Goal: Task Accomplishment & Management: Manage account settings

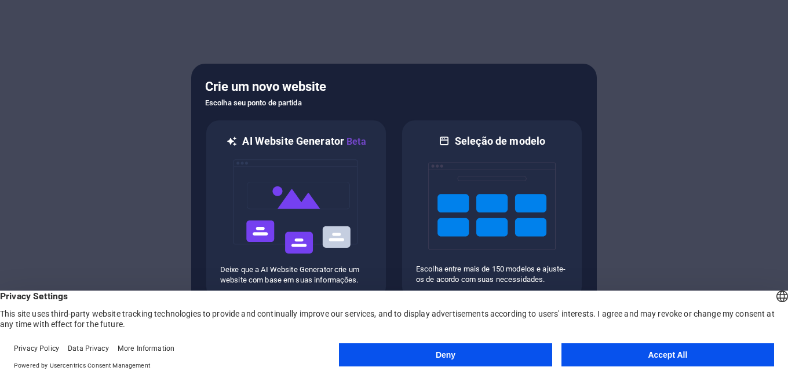
click at [639, 354] on button "Accept All" at bounding box center [668, 355] width 213 height 23
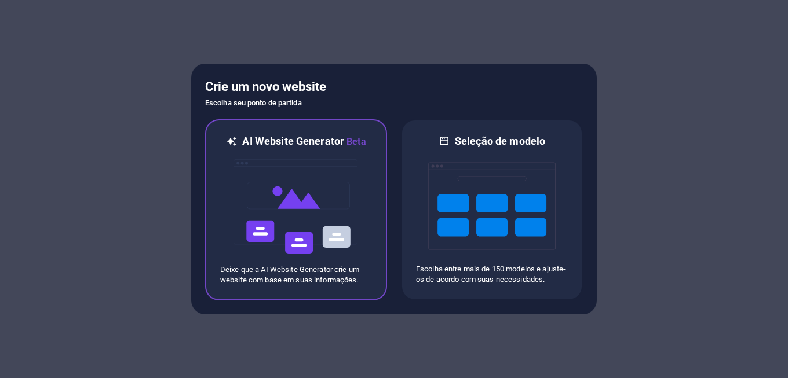
click at [312, 236] on img at bounding box center [296, 207] width 128 height 116
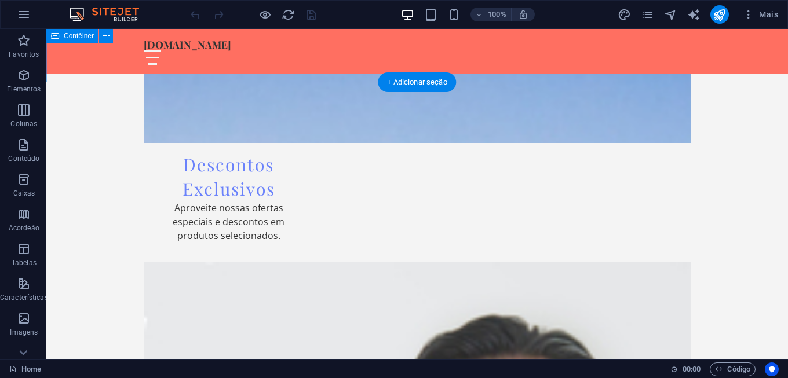
scroll to position [1782, 0]
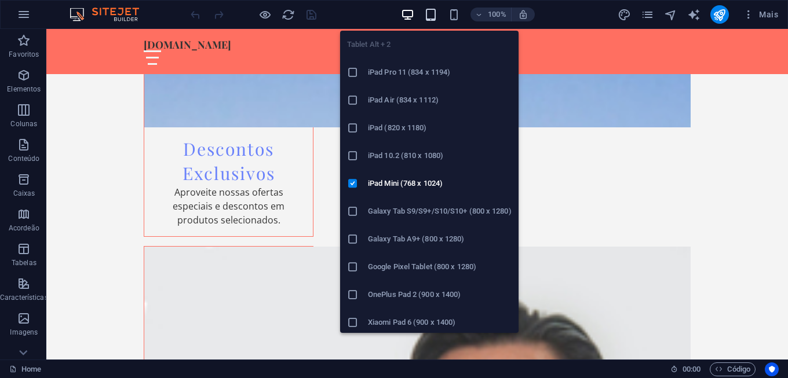
click at [431, 15] on icon "button" at bounding box center [430, 14] width 13 height 13
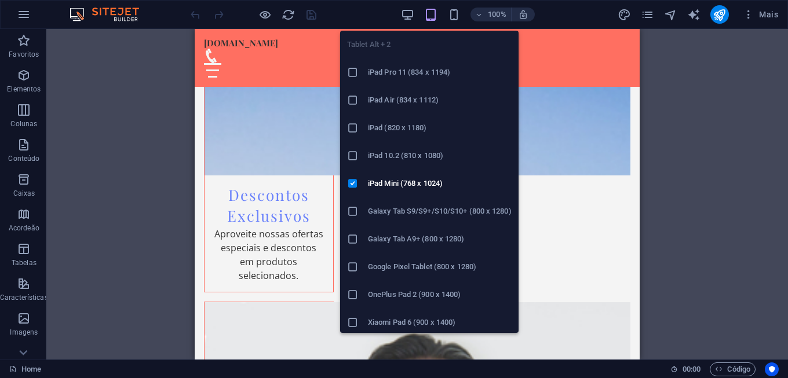
scroll to position [1837, 0]
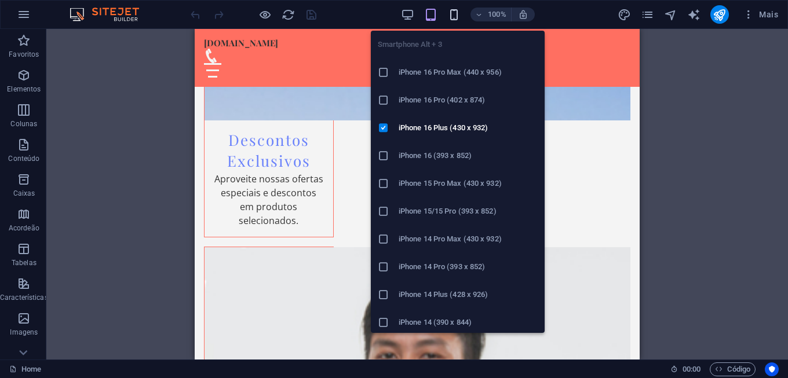
click at [453, 14] on icon "button" at bounding box center [453, 14] width 13 height 13
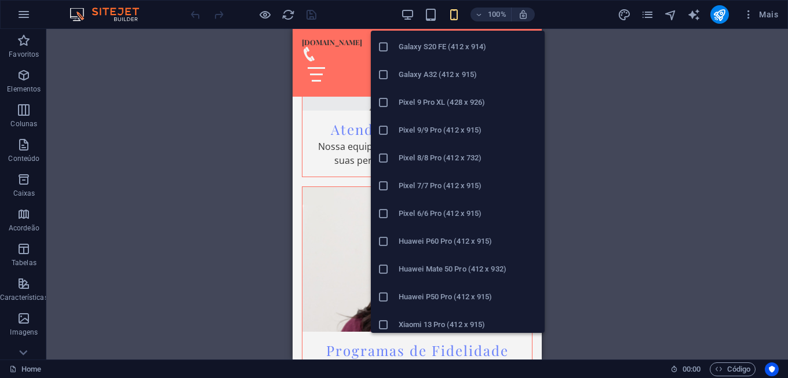
scroll to position [574, 0]
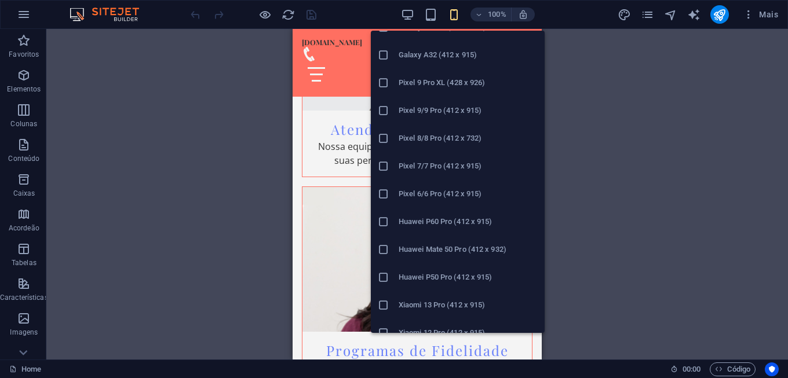
click at [382, 223] on icon at bounding box center [384, 222] width 12 height 12
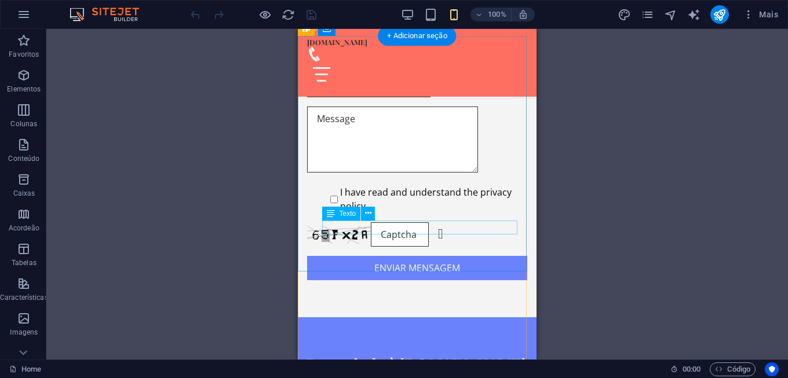
scroll to position [2898, 0]
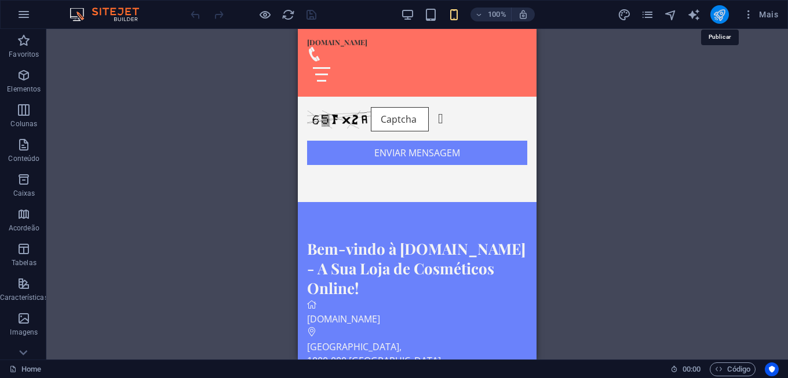
click at [720, 16] on icon "publish" at bounding box center [719, 14] width 13 height 13
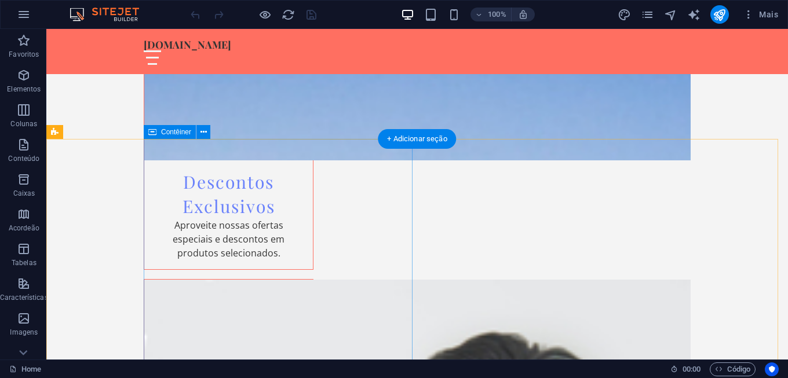
scroll to position [1773, 0]
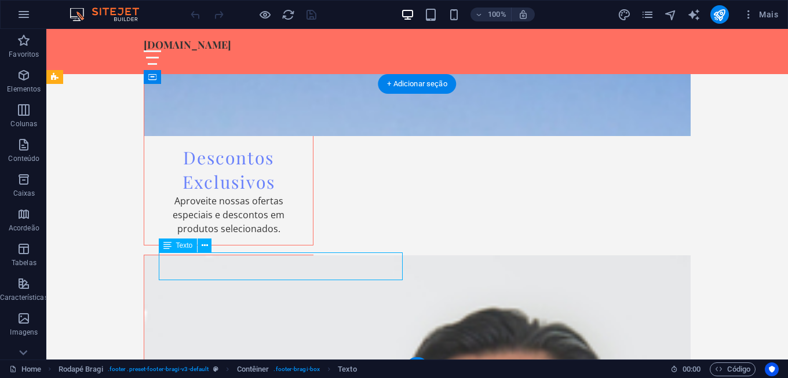
drag, startPoint x: 159, startPoint y: 260, endPoint x: 220, endPoint y: 263, distance: 60.9
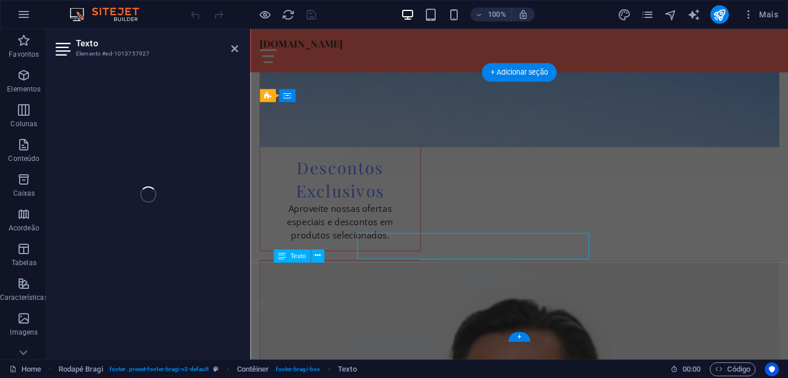
scroll to position [1782, 0]
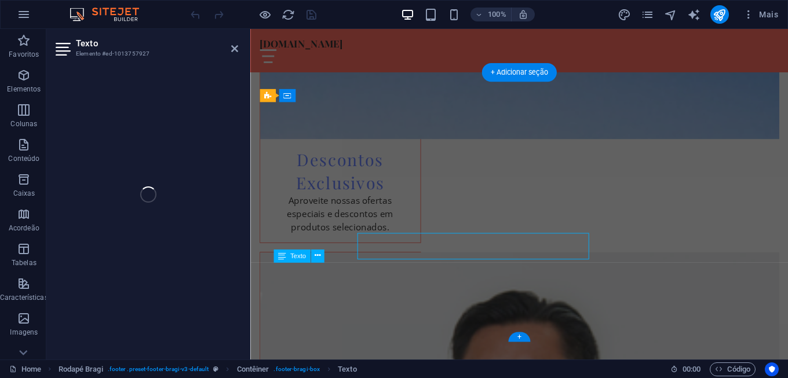
click at [188, 263] on div "Texto Elemento #ed-1013757927 H2 Banner Banner Contêiner Banner Barra do Menu C…" at bounding box center [417, 194] width 742 height 331
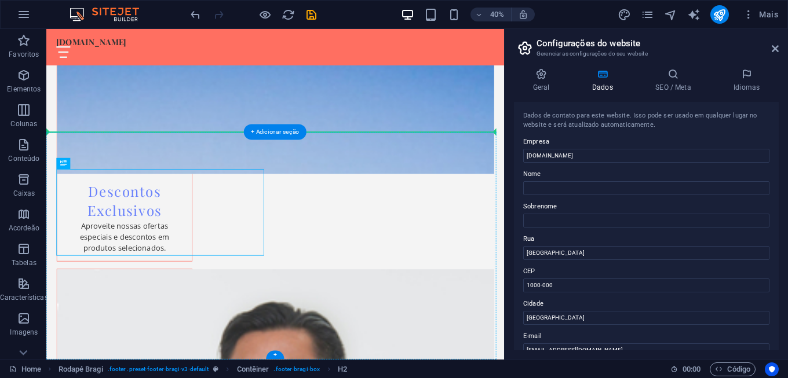
scroll to position [1783, 0]
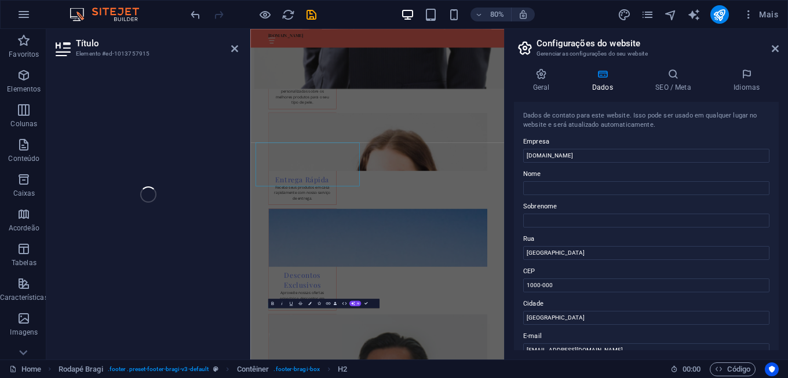
scroll to position [1673, 0]
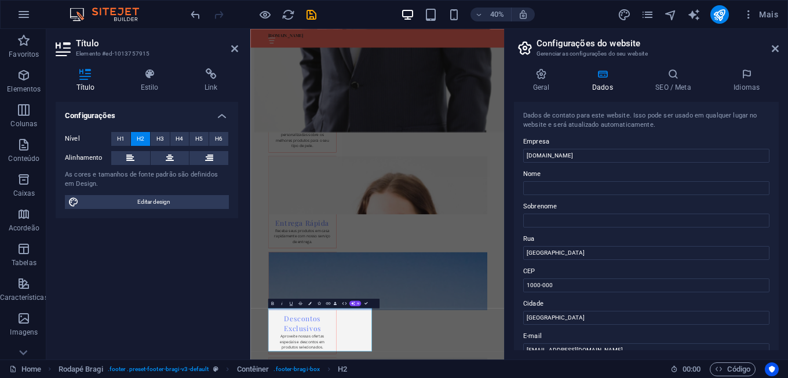
click at [223, 312] on div "Configurações Nível H1 H2 H3 H4 H5 H6 Alinhamento As cores e tamanhos de fonte …" at bounding box center [147, 226] width 183 height 249
click at [551, 254] on input "[GEOGRAPHIC_DATA]" at bounding box center [646, 253] width 246 height 14
type input "BARREIRO"
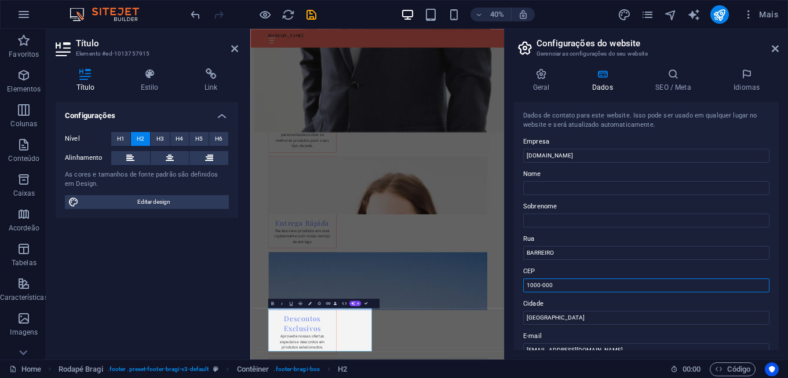
click at [558, 284] on input "1000-000" at bounding box center [646, 286] width 246 height 14
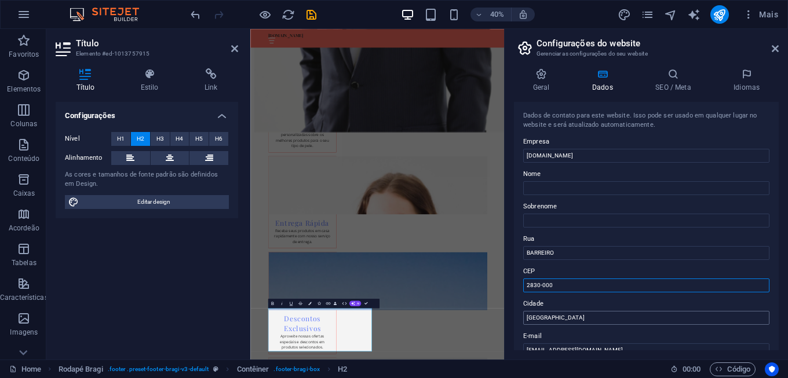
type input "2830-000"
click at [552, 317] on input "[GEOGRAPHIC_DATA]" at bounding box center [646, 318] width 246 height 14
type input "Barreiro"
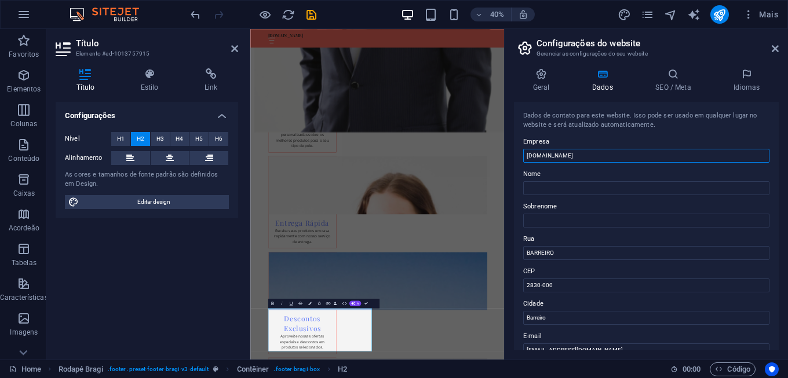
click at [538, 158] on input "[DOMAIN_NAME]" at bounding box center [646, 156] width 246 height 14
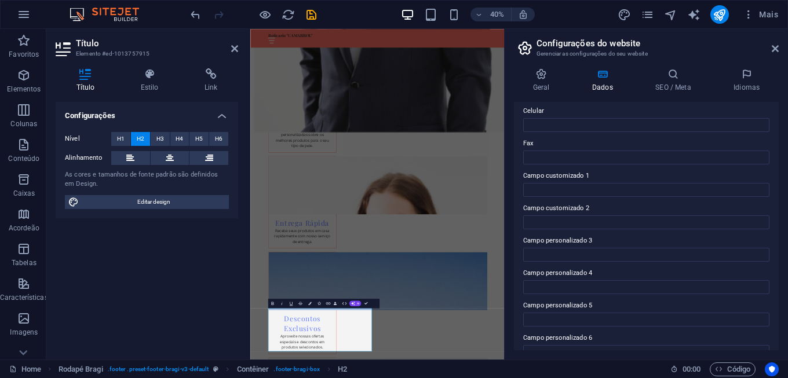
scroll to position [308, 0]
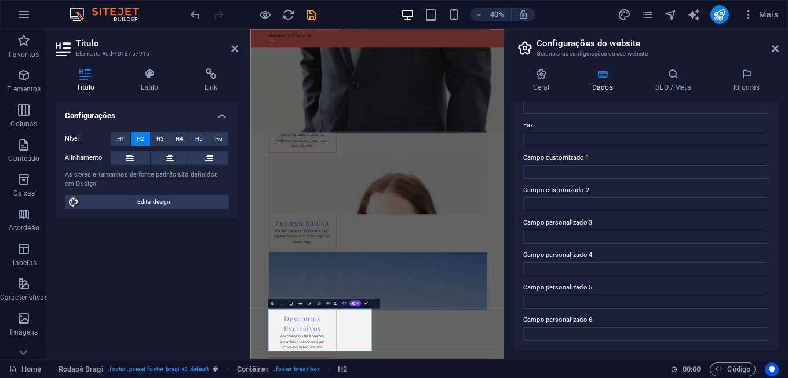
type input "Boticario "CAMARROL""
click at [152, 246] on div "Configurações Nível H1 H2 H3 H4 H5 H6 Alinhamento As cores e tamanhos de fonte …" at bounding box center [147, 226] width 183 height 249
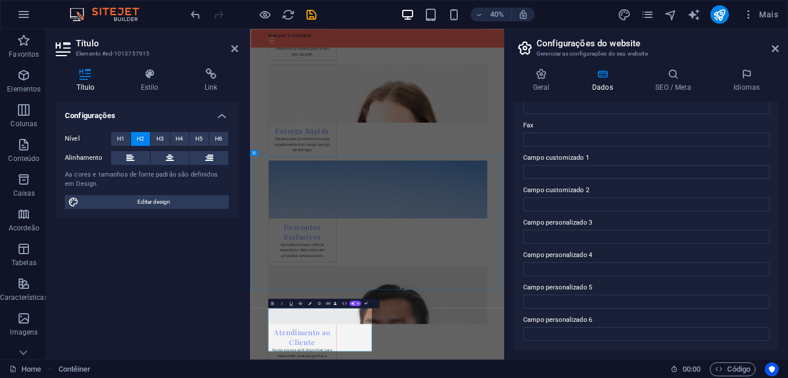
scroll to position [1259, 0]
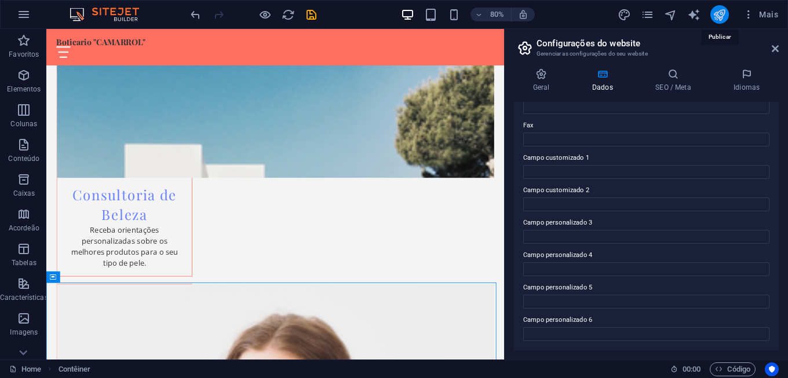
click at [718, 16] on icon "publish" at bounding box center [719, 14] width 13 height 13
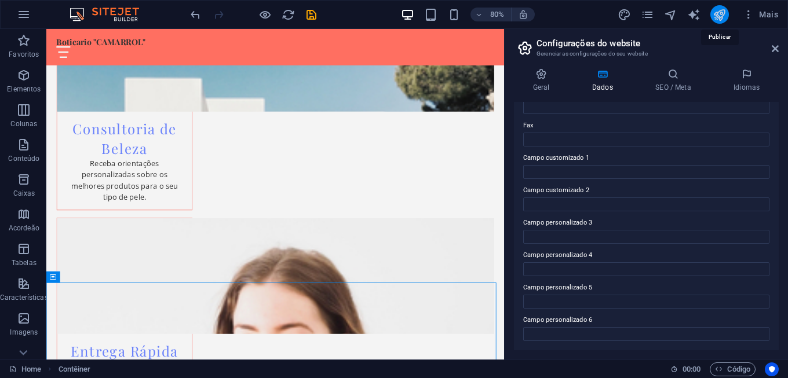
checkbox input "false"
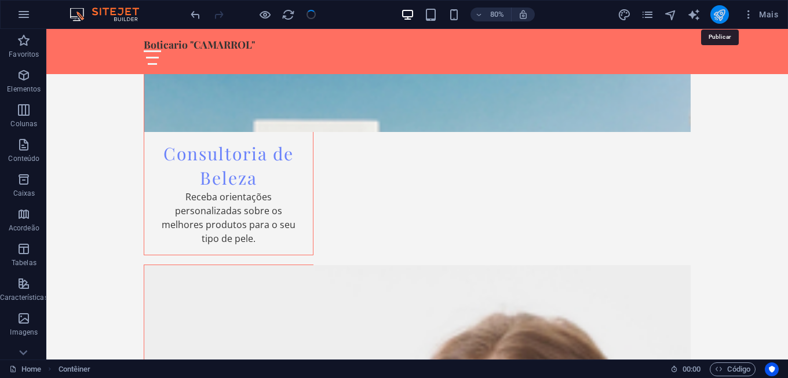
scroll to position [1177, 0]
